Goal: Task Accomplishment & Management: Use online tool/utility

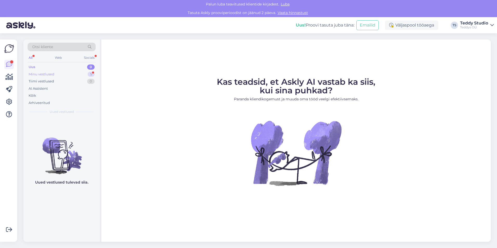
click at [45, 77] on div "Minu vestlused 5" at bounding box center [62, 74] width 68 height 7
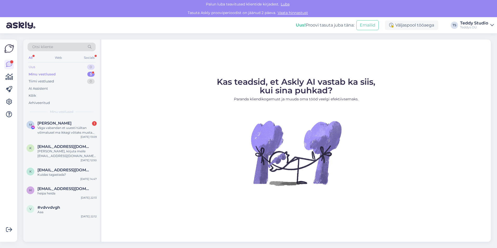
click at [51, 67] on div "Uus 0" at bounding box center [62, 66] width 68 height 7
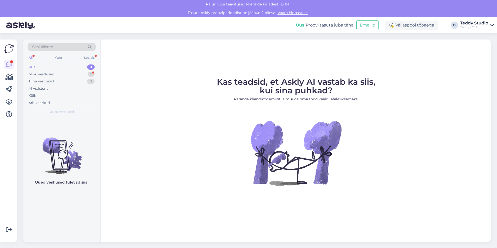
click at [278, 12] on link "Vaata hinnastust" at bounding box center [293, 12] width 34 height 5
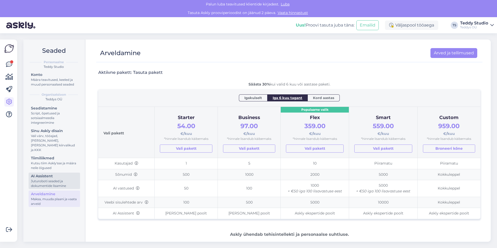
click at [43, 179] on div "Juturoboti seaded ja dokumentide lisamine" at bounding box center [54, 183] width 47 height 9
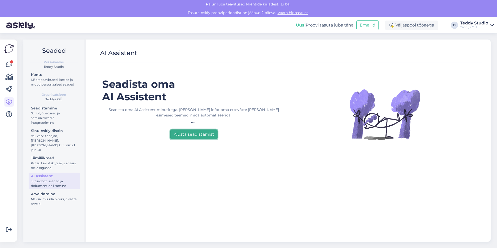
click at [187, 130] on button "Alusta seadistamist" at bounding box center [193, 134] width 47 height 10
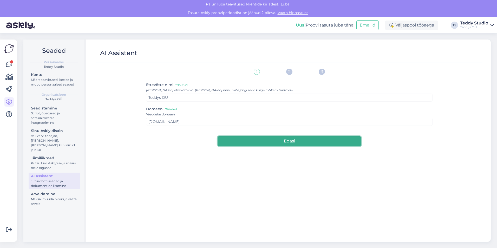
click at [259, 140] on button "Edasi" at bounding box center [289, 141] width 143 height 10
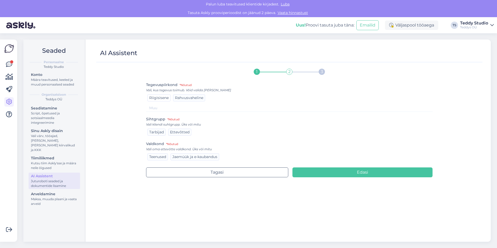
click at [160, 99] on span "Riigisisene" at bounding box center [158, 97] width 19 height 5
drag, startPoint x: 147, startPoint y: 124, endPoint x: 202, endPoint y: 124, distance: 55.1
click at [202, 124] on div "Vali kliendi suhtgrupp. Üks või mitu" at bounding box center [289, 124] width 287 height 5
click at [158, 134] on span "Tarbijad" at bounding box center [156, 132] width 15 height 5
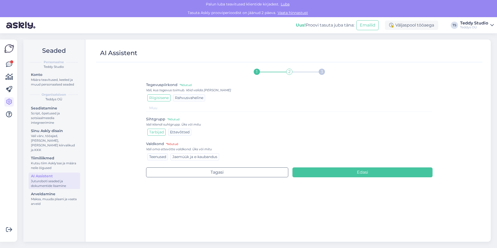
click at [190, 158] on span "Jaemüük ja e-kaubandus" at bounding box center [194, 156] width 45 height 5
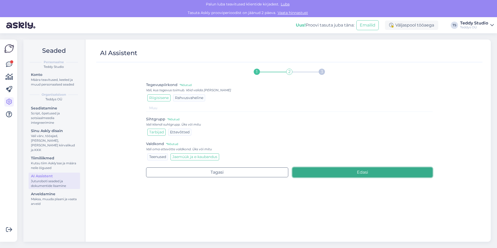
click at [344, 169] on button "Edasi" at bounding box center [362, 172] width 140 height 10
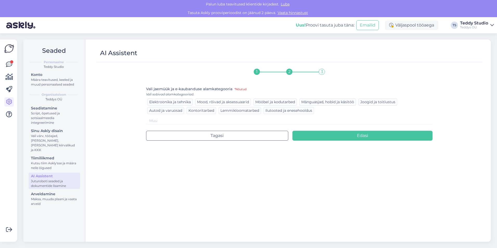
click at [246, 102] on span "Mood, rõivad ja aksessuaarid" at bounding box center [223, 102] width 52 height 5
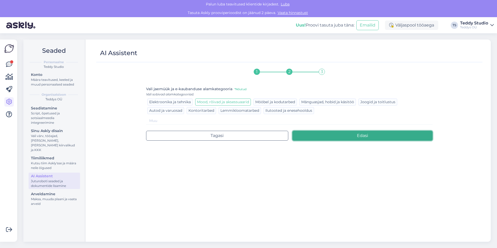
click at [328, 135] on button "Edasi" at bounding box center [362, 136] width 140 height 10
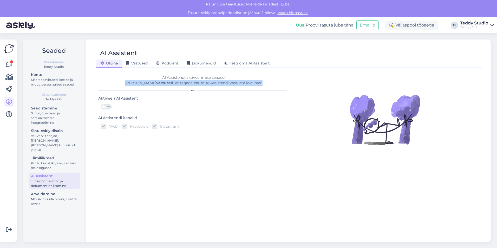
drag, startPoint x: 134, startPoint y: 82, endPoint x: 257, endPoint y: 85, distance: 122.9
click at [257, 85] on div "AI Assistendi aktiveerimise seaded. [PERSON_NAME] vastused , et tagada parim AI…" at bounding box center [193, 80] width 191 height 11
drag, startPoint x: 257, startPoint y: 85, endPoint x: 142, endPoint y: 79, distance: 115.3
click at [142, 79] on div "AI Assistendi aktiveerimise seaded. [PERSON_NAME] vastused , et tagada parim AI…" at bounding box center [193, 80] width 191 height 11
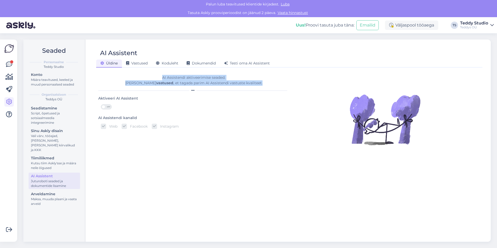
click at [142, 79] on div "AI Assistendi aktiveerimise seaded. [PERSON_NAME] vastused , et tagada parim AI…" at bounding box center [193, 80] width 191 height 11
drag, startPoint x: 160, startPoint y: 78, endPoint x: 254, endPoint y: 86, distance: 94.9
click at [254, 86] on div "AI Assistendi aktiveerimise seaded. [PERSON_NAME] vastused , et tagada parim AI…" at bounding box center [193, 80] width 191 height 11
click at [106, 109] on div "OFF" at bounding box center [106, 106] width 11 height 5
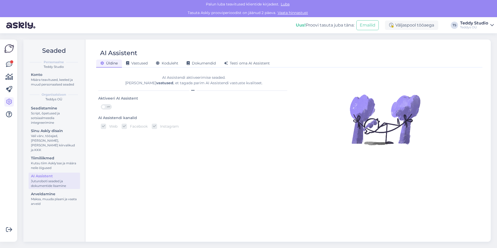
click at [101, 104] on input "OFF" at bounding box center [101, 104] width 0 height 0
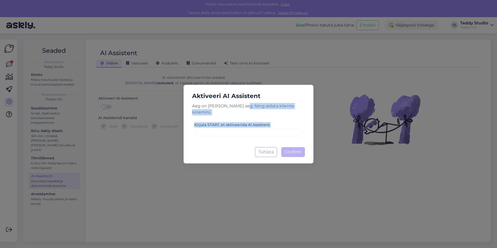
drag, startPoint x: 242, startPoint y: 109, endPoint x: 278, endPoint y: 122, distance: 38.5
click at [278, 122] on div "Aktiveeri AI Assistent [PERSON_NAME] on [PERSON_NAME] aeg. Ning aidata kliente …" at bounding box center [248, 124] width 130 height 79
click at [278, 122] on div "Kirjuta START, et aktiveerida AI Assistent." at bounding box center [248, 129] width 109 height 15
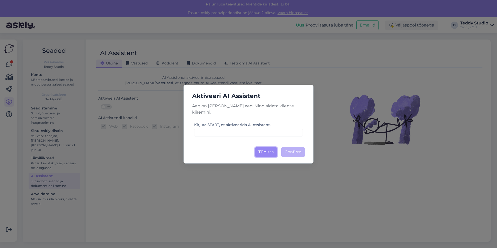
click at [264, 149] on button "Tühista" at bounding box center [266, 152] width 22 height 10
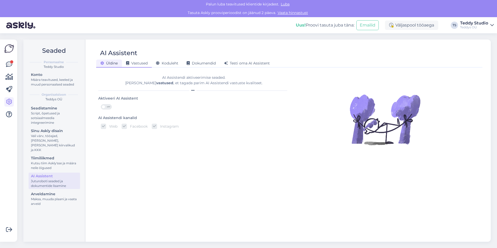
click at [137, 66] on div "Vastused" at bounding box center [137, 64] width 30 height 8
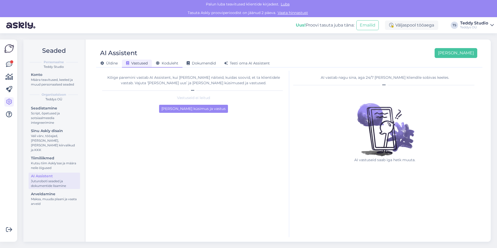
click at [170, 67] on div "Koduleht" at bounding box center [167, 64] width 31 height 8
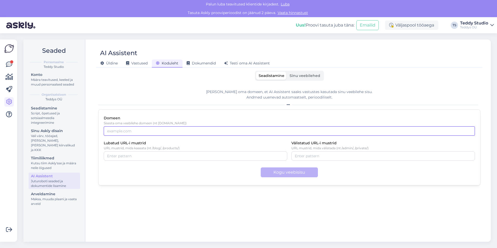
click at [144, 131] on input "Domeen" at bounding box center [289, 130] width 371 height 9
type input "[DOMAIN_NAME]"
click at [168, 175] on div "Kogu veebisisu" at bounding box center [289, 172] width 371 height 10
click at [299, 173] on button "Kogu veebisisu" at bounding box center [289, 172] width 57 height 10
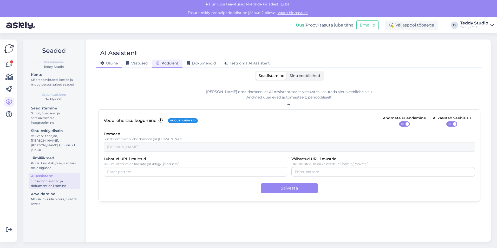
click at [114, 63] on span "Üldine" at bounding box center [108, 63] width 17 height 5
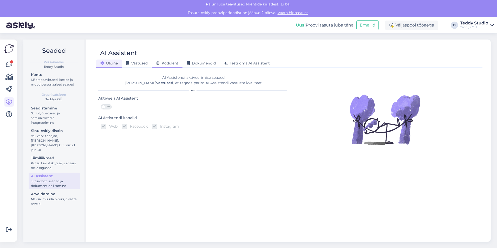
click at [170, 65] on span "Koduleht" at bounding box center [167, 63] width 22 height 5
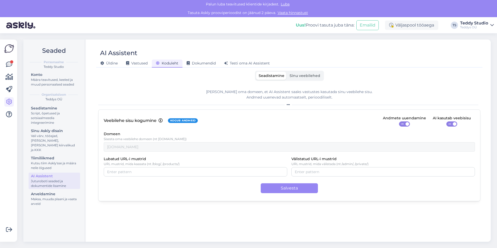
click at [310, 78] on label "Sinu veebilehed" at bounding box center [305, 76] width 36 height 8
click at [287, 72] on input "Sinu veebilehed" at bounding box center [287, 72] width 0 height 0
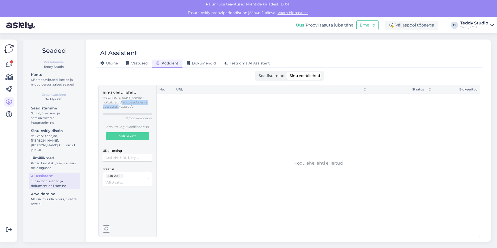
drag, startPoint x: 107, startPoint y: 103, endPoint x: 151, endPoint y: 103, distance: 43.7
click at [151, 103] on p "[PERSON_NAME] „Valmis” näitab, et AI saab seda lehte vastustes kasutada." at bounding box center [128, 102] width 50 height 13
click at [126, 154] on input "URL-i otsing" at bounding box center [128, 158] width 50 height 8
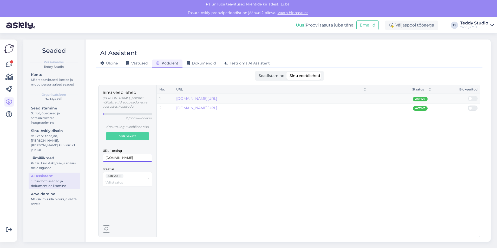
type input "[DOMAIN_NAME]"
click at [422, 110] on span "Active" at bounding box center [420, 108] width 10 height 4
click at [191, 107] on link "[DOMAIN_NAME][URL]" at bounding box center [196, 108] width 41 height 5
click at [160, 107] on span "2" at bounding box center [160, 108] width 2 height 5
click at [161, 108] on td "2" at bounding box center [165, 108] width 17 height 10
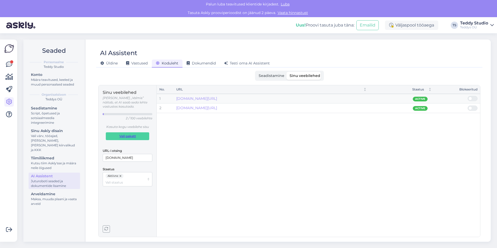
click at [133, 133] on span "Vali pakett" at bounding box center [127, 136] width 17 height 7
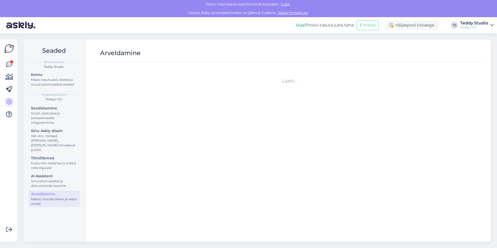
drag, startPoint x: 180, startPoint y: 132, endPoint x: 175, endPoint y: 132, distance: 4.9
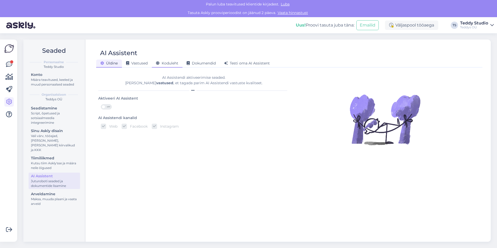
click at [168, 62] on span "Koduleht" at bounding box center [167, 63] width 22 height 5
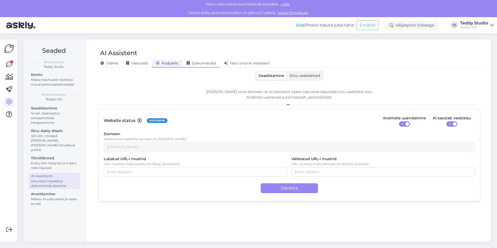
click at [195, 60] on div "Dokumendid" at bounding box center [200, 64] width 37 height 8
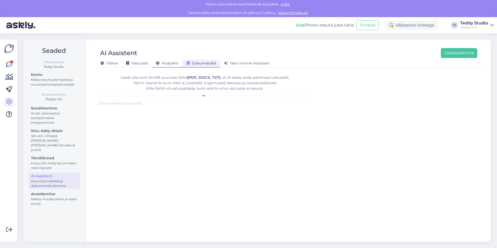
click at [154, 64] on div "Koduleht" at bounding box center [167, 64] width 31 height 8
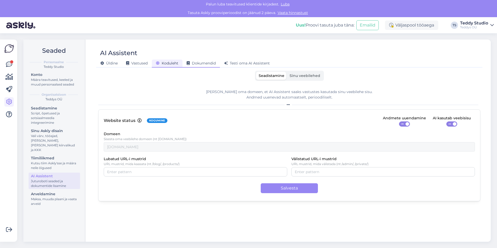
click at [202, 62] on span "Dokumendid" at bounding box center [201, 63] width 29 height 5
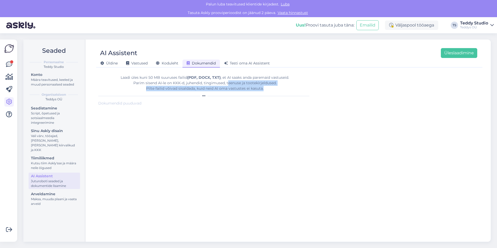
drag, startPoint x: 228, startPoint y: 82, endPoint x: 292, endPoint y: 88, distance: 64.2
click at [292, 88] on div "Laadi üles kuni 50 MB suuruses failid (PDF, DOCX, TXT) , et AI saaks anda parem…" at bounding box center [204, 83] width 213 height 16
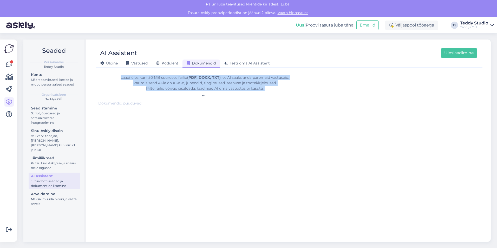
drag, startPoint x: 253, startPoint y: 87, endPoint x: 106, endPoint y: 77, distance: 147.7
click at [106, 77] on div "Laadi üles kuni 50 MB suuruses failid (PDF, DOCX, TXT) , et AI saaks anda parem…" at bounding box center [204, 83] width 213 height 16
drag, startPoint x: 214, startPoint y: 82, endPoint x: 291, endPoint y: 86, distance: 76.5
click at [291, 86] on div "Laadi üles kuni 50 MB suuruses failid (PDF, DOCX, TXT) , et AI saaks anda parem…" at bounding box center [204, 83] width 213 height 16
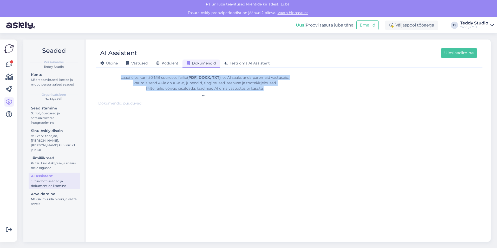
click at [291, 87] on div "Laadi üles kuni 50 MB suuruses failid (PDF, DOCX, TXT) , et AI saaks anda parem…" at bounding box center [204, 83] width 213 height 16
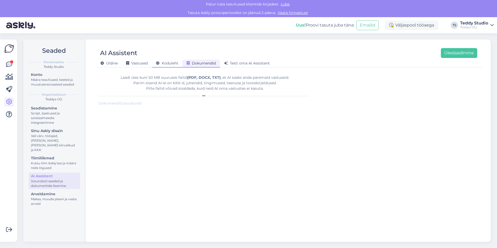
click at [171, 61] on span "Koduleht" at bounding box center [167, 63] width 22 height 5
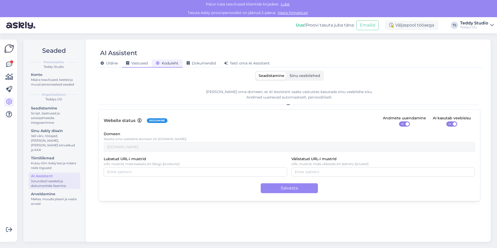
click at [139, 62] on span "Vastused" at bounding box center [137, 63] width 22 height 5
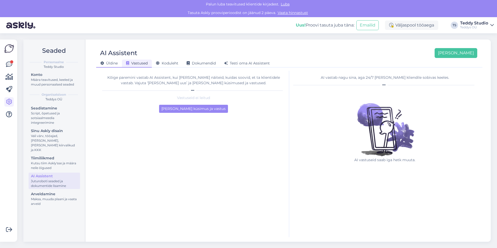
click at [113, 62] on span "Üldine" at bounding box center [108, 63] width 17 height 5
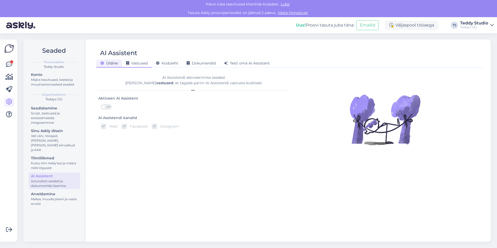
click at [143, 62] on span "Vastused" at bounding box center [137, 63] width 22 height 5
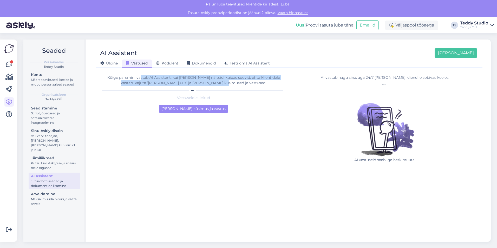
drag, startPoint x: 141, startPoint y: 74, endPoint x: 241, endPoint y: 83, distance: 100.4
click at [241, 83] on div "Kõige paremini vastab AI Assistent, kui lisad talle näiteid, kuidas soovid, et …" at bounding box center [193, 154] width 191 height 166
click at [241, 83] on div "Kõige paremini vastab AI Assistent, kui [PERSON_NAME] näiteid, kuidas soovid, e…" at bounding box center [193, 80] width 183 height 11
drag, startPoint x: 241, startPoint y: 83, endPoint x: 131, endPoint y: 78, distance: 110.6
click at [131, 78] on div "Kõige paremini vastab AI Assistent, kui [PERSON_NAME] näiteid, kuidas soovid, e…" at bounding box center [193, 80] width 183 height 11
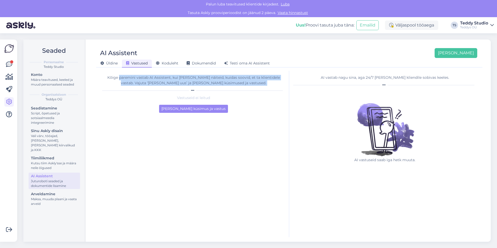
click at [131, 78] on div "Kõige paremini vastab AI Assistent, kui [PERSON_NAME] näiteid, kuidas soovid, e…" at bounding box center [193, 80] width 183 height 11
drag, startPoint x: 119, startPoint y: 77, endPoint x: 243, endPoint y: 84, distance: 124.9
click at [243, 84] on div "Kõige paremini vastab AI Assistent, kui [PERSON_NAME] näiteid, kuidas soovid, e…" at bounding box center [193, 80] width 183 height 11
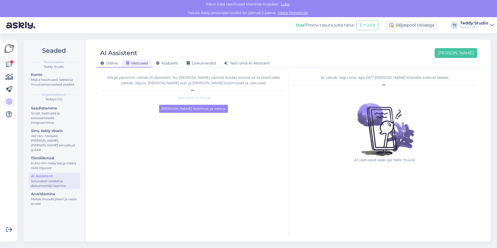
click at [109, 63] on span "Üldine" at bounding box center [108, 63] width 17 height 5
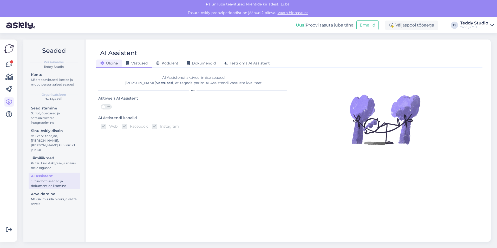
click at [131, 60] on div "Vastused" at bounding box center [137, 64] width 30 height 8
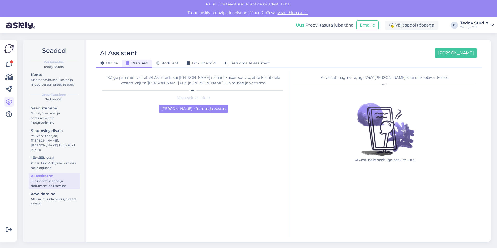
click at [113, 61] on div "Üldine" at bounding box center [109, 64] width 26 height 8
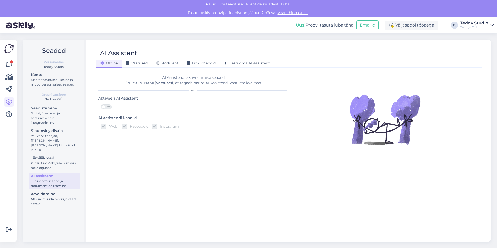
click at [106, 107] on span "OFF" at bounding box center [108, 106] width 6 height 5
click at [101, 104] on input "OFF" at bounding box center [101, 104] width 0 height 0
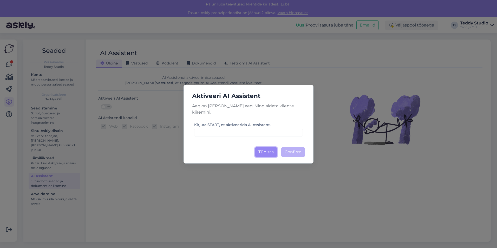
click at [269, 147] on button "Tühista" at bounding box center [266, 152] width 22 height 10
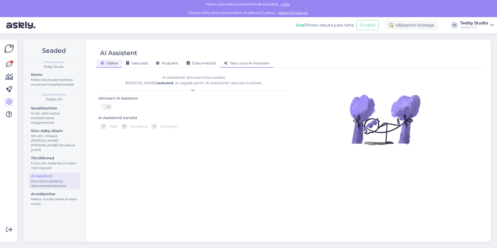
click at [252, 66] on div "Testi oma AI Assistent" at bounding box center [247, 64] width 54 height 8
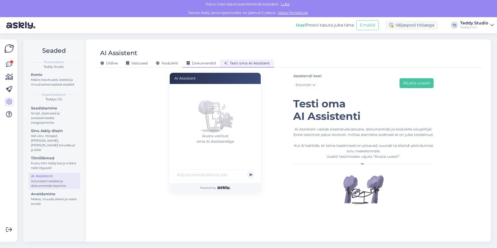
click at [202, 62] on span "Dokumendid" at bounding box center [201, 63] width 29 height 5
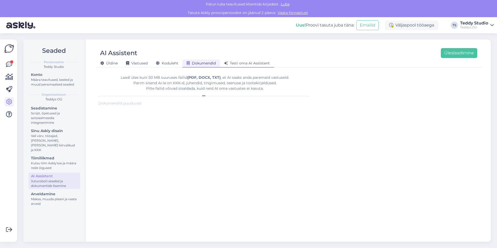
click at [258, 63] on span "Testi oma AI Assistent" at bounding box center [247, 63] width 46 height 5
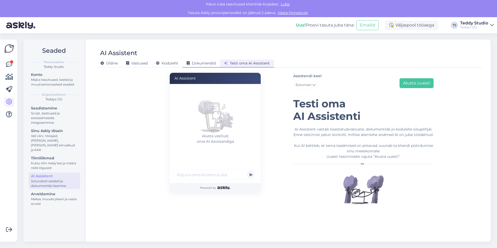
click at [198, 61] on span "Dokumendid" at bounding box center [201, 63] width 29 height 5
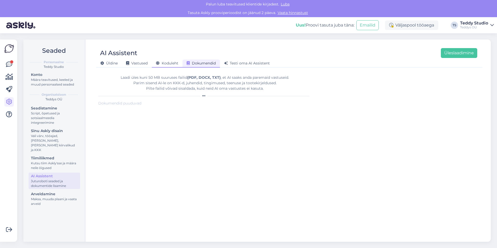
click at [166, 61] on span "Koduleht" at bounding box center [167, 63] width 22 height 5
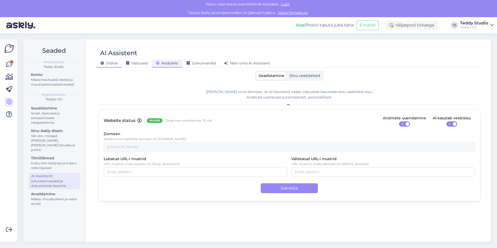
click at [113, 63] on span "Üldine" at bounding box center [108, 63] width 17 height 5
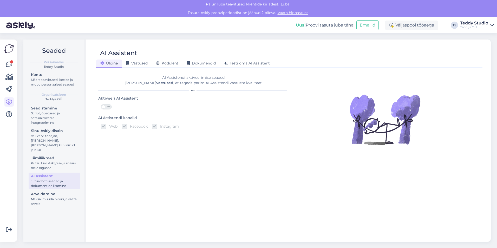
click at [109, 107] on span "OFF" at bounding box center [108, 106] width 6 height 5
click at [101, 104] on input "OFF" at bounding box center [101, 104] width 0 height 0
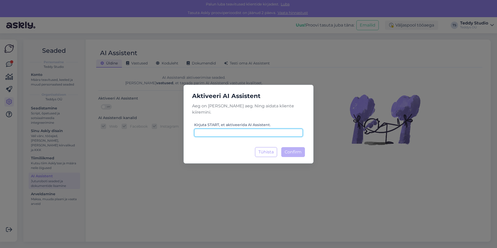
click at [201, 131] on input at bounding box center [248, 133] width 109 height 8
type input "START"
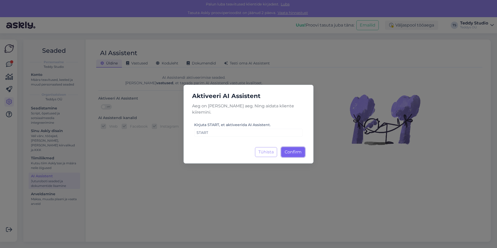
click at [297, 149] on span "Confirm" at bounding box center [293, 151] width 17 height 5
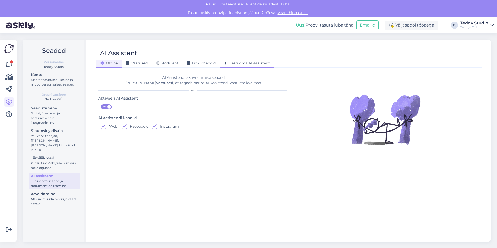
click at [241, 63] on span "Testi oma AI Assistent" at bounding box center [247, 63] width 46 height 5
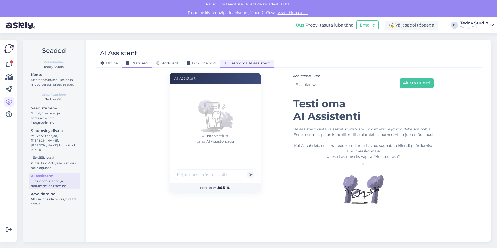
click at [136, 63] on span "Vastused" at bounding box center [137, 63] width 22 height 5
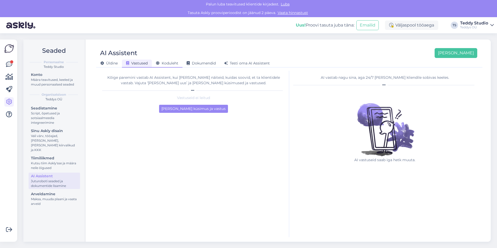
click at [169, 63] on span "Koduleht" at bounding box center [167, 63] width 22 height 5
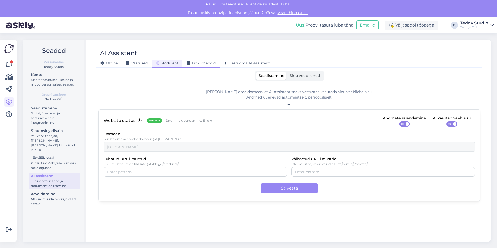
click at [188, 61] on span "Dokumendid" at bounding box center [201, 63] width 29 height 5
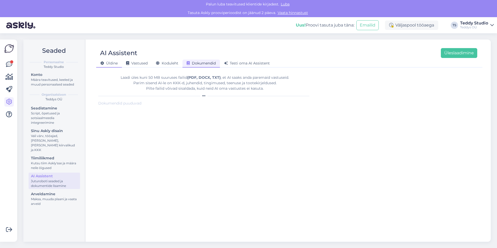
click at [119, 63] on div "Üldine" at bounding box center [109, 64] width 26 height 8
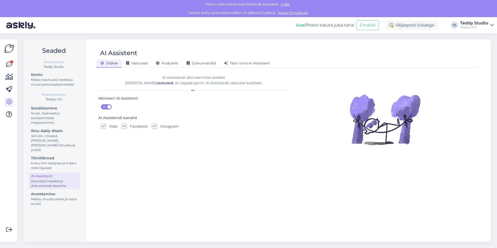
click at [186, 58] on div "Üldine Vastused Koduleht Dokumendid Testi oma AI Assistent" at bounding box center [286, 62] width 381 height 9
click at [189, 60] on div "Dokumendid" at bounding box center [200, 64] width 37 height 8
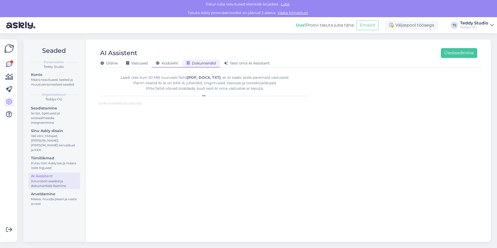
click at [171, 63] on span "Koduleht" at bounding box center [167, 63] width 22 height 5
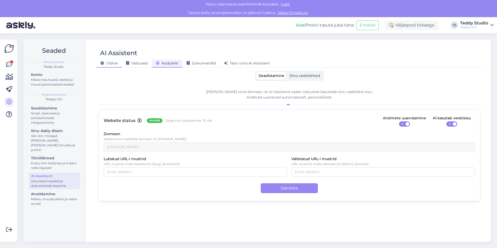
click at [112, 62] on span "Üldine" at bounding box center [108, 63] width 17 height 5
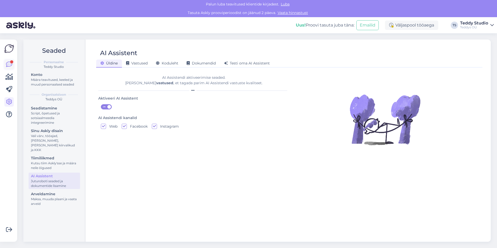
click at [10, 64] on icon at bounding box center [9, 64] width 6 height 6
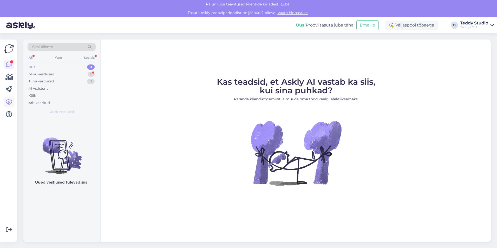
click at [6, 101] on link at bounding box center [8, 101] width 9 height 9
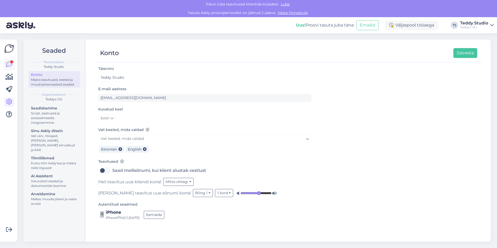
click at [6, 64] on icon at bounding box center [9, 64] width 6 height 6
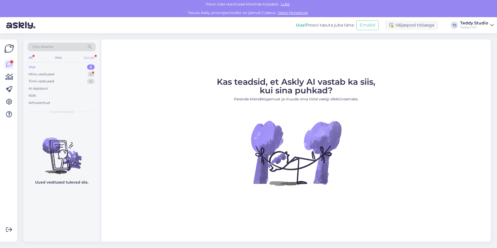
click at [85, 56] on div "Socials" at bounding box center [89, 57] width 13 height 7
click at [30, 60] on div "All" at bounding box center [31, 57] width 6 height 7
